Goal: Information Seeking & Learning: Learn about a topic

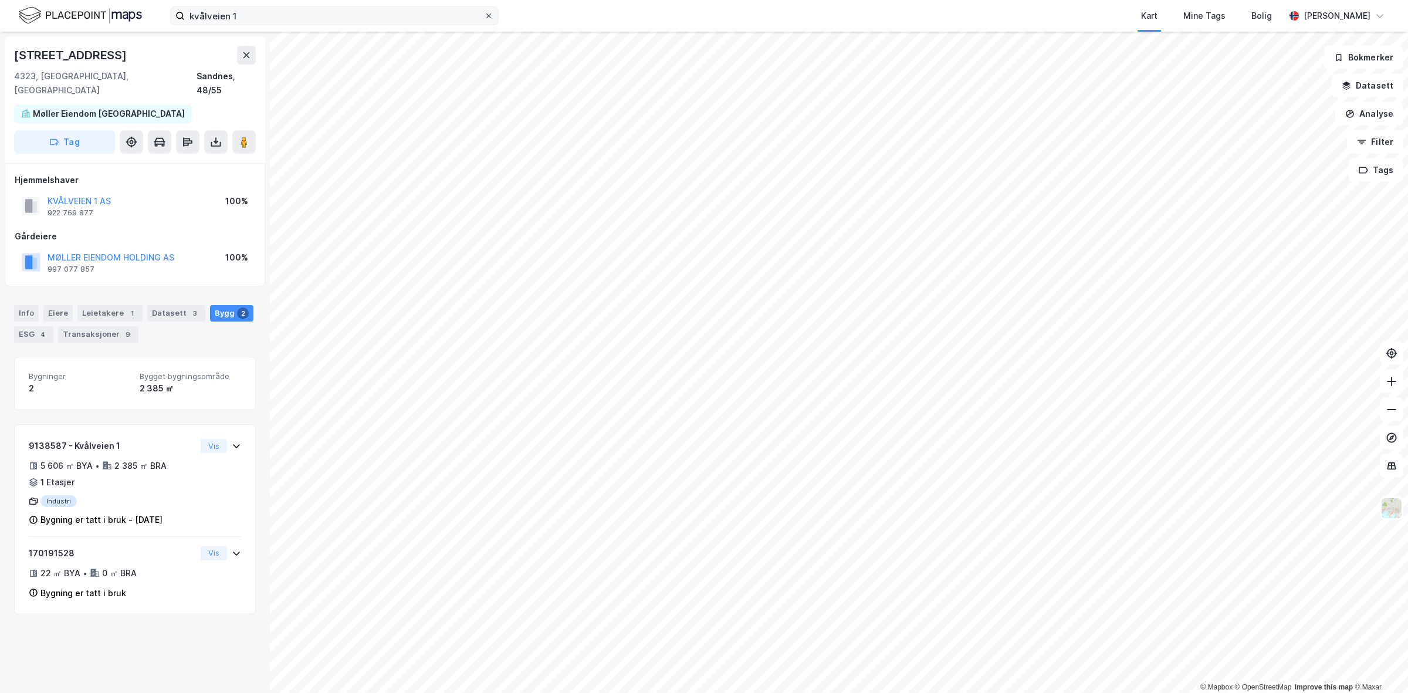
click at [490, 11] on div at bounding box center [488, 15] width 7 height 9
click at [484, 11] on input "kvålveien 1" at bounding box center [334, 16] width 299 height 18
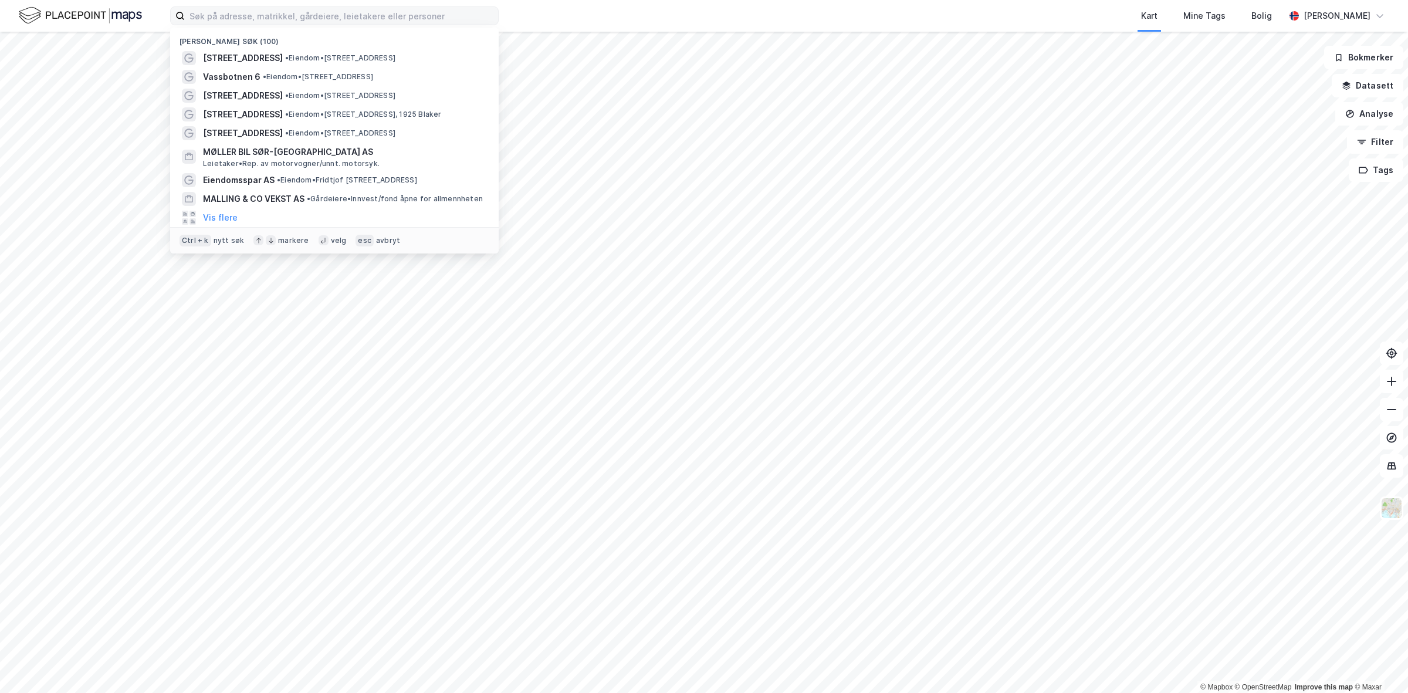
click at [729, 15] on div "Kart Mine Tags Bolig" at bounding box center [920, 16] width 730 height 32
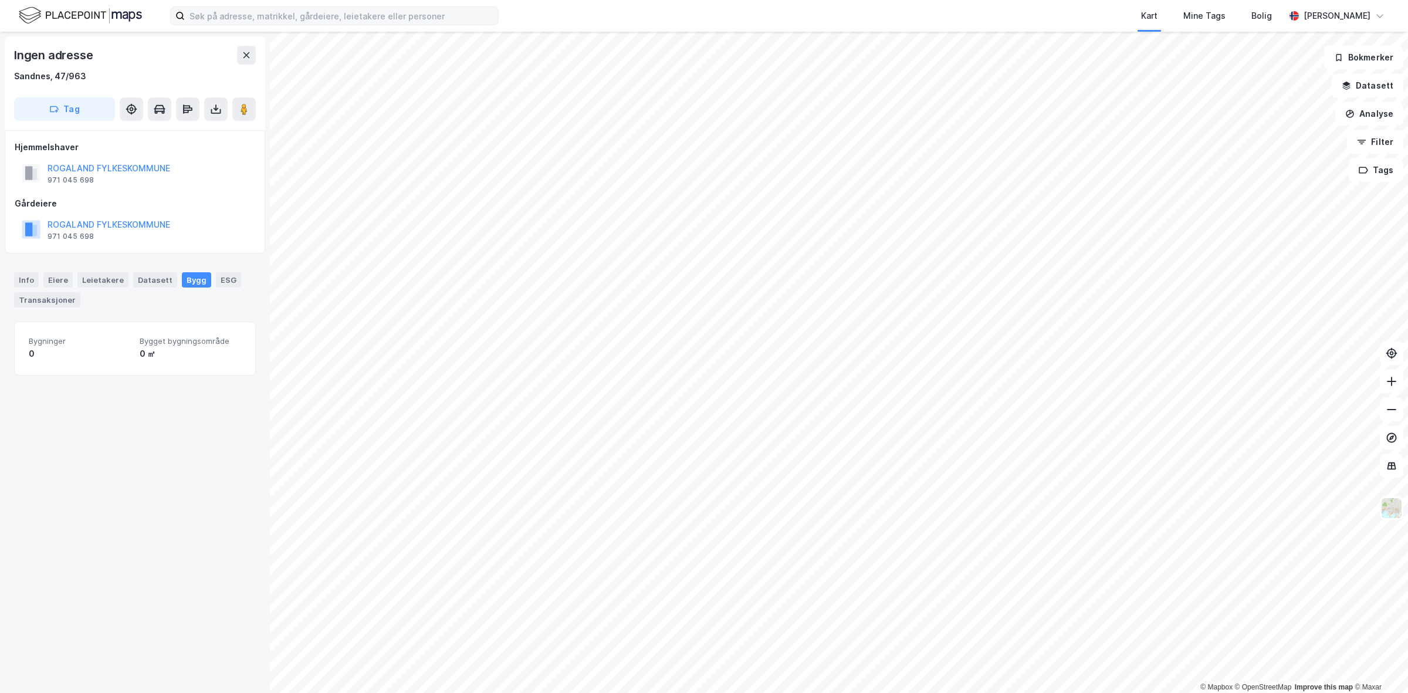
click at [117, 459] on div "Ingen adresse [GEOGRAPHIC_DATA], 47/963 Tag Hjemmelshaver ROGALAND FYLKESKOMMUN…" at bounding box center [135, 362] width 270 height 661
click at [249, 53] on icon at bounding box center [246, 54] width 9 height 9
